Goal: Find specific page/section: Find specific page/section

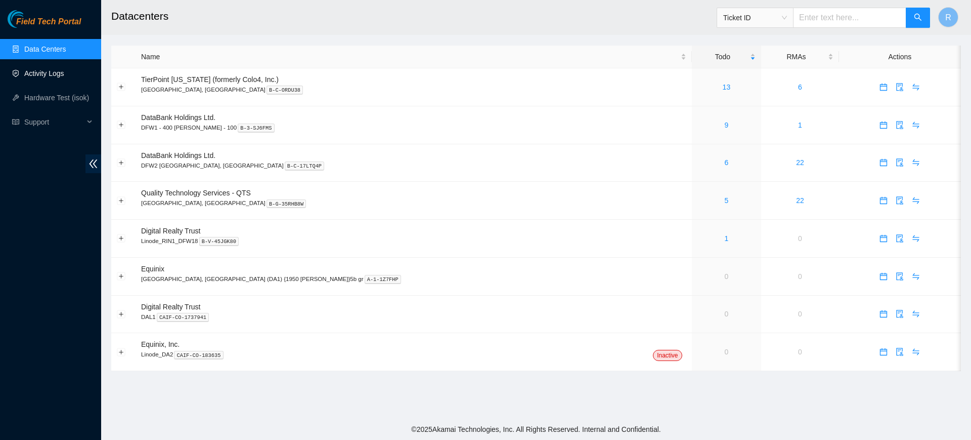
click at [58, 69] on link "Activity Logs" at bounding box center [44, 73] width 40 height 8
